Goal: Information Seeking & Learning: Learn about a topic

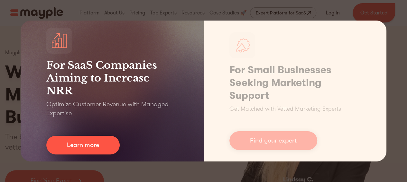
click at [167, 158] on div "For SaaS Companies Aiming to Increase NRR Optimize Customer Revenue with Manage…" at bounding box center [112, 91] width 183 height 141
click at [145, 154] on div "For SaaS Companies Aiming to Increase NRR Optimize Customer Revenue with Manage…" at bounding box center [112, 91] width 183 height 141
click at [193, 80] on div "For SaaS Companies Aiming to Increase NRR Optimize Customer Revenue with Manage…" at bounding box center [112, 91] width 183 height 141
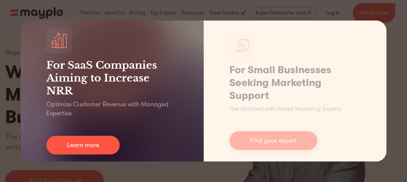
click at [172, 97] on h3 "For SaaS Companies Aiming to Increase NRR" at bounding box center [111, 78] width 131 height 39
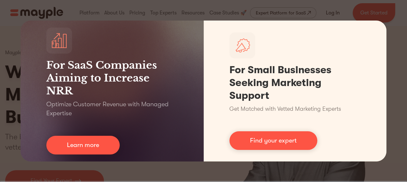
click at [392, 16] on div "For SaaS Companies Aiming to Increase NRR Optimize Customer Revenue with Manage…" at bounding box center [203, 91] width 407 height 182
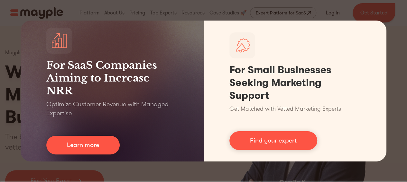
click at [210, 176] on div "For SaaS Companies Aiming to Increase NRR Optimize Customer Revenue with Manage…" at bounding box center [203, 91] width 407 height 182
click at [229, 170] on div "For SaaS Companies Aiming to Increase NRR Optimize Customer Revenue with Manage…" at bounding box center [203, 91] width 407 height 182
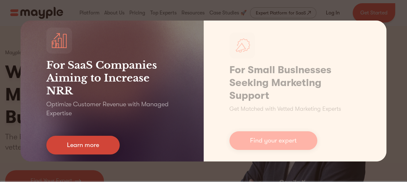
click at [103, 147] on link "Learn more" at bounding box center [82, 145] width 73 height 19
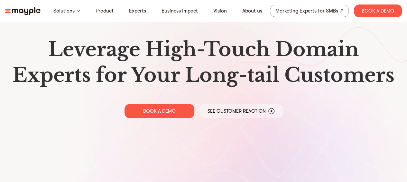
click at [20, 15] on nav "Solutions Product Experts Business Impact Vision About us Marketing Experts for…" at bounding box center [203, 11] width 407 height 22
click at [21, 8] on img at bounding box center [22, 11] width 35 height 8
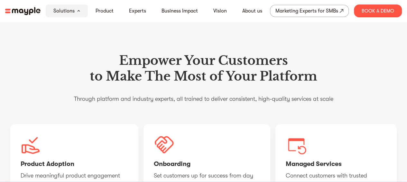
scroll to position [193, 0]
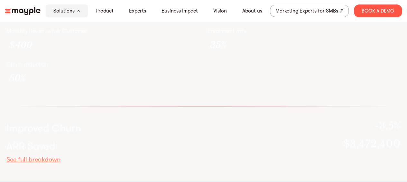
click at [185, 126] on div at bounding box center [227, 128] width 290 height 5
